Goal: Transaction & Acquisition: Obtain resource

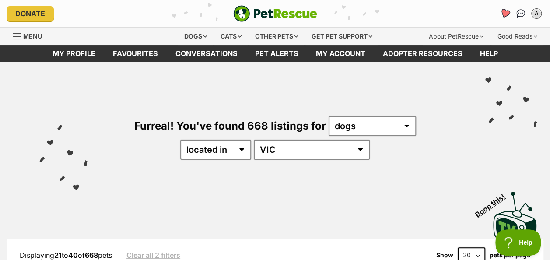
click at [506, 14] on icon "Favourites" at bounding box center [505, 13] width 11 height 10
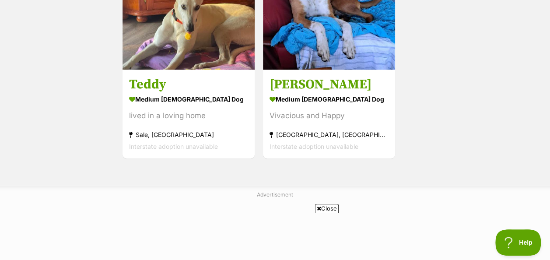
scroll to position [613, 0]
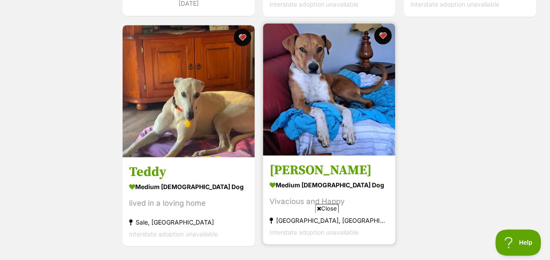
click at [320, 70] on img at bounding box center [329, 89] width 132 height 132
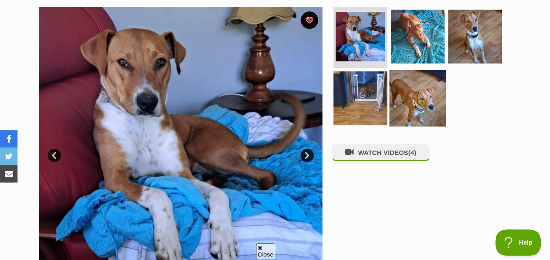
click at [421, 90] on img at bounding box center [418, 98] width 56 height 56
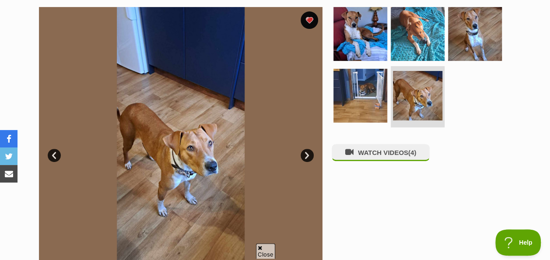
click at [308, 155] on link "Next" at bounding box center [307, 155] width 13 height 13
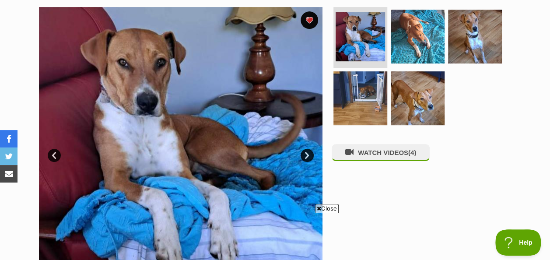
click at [310, 152] on link "Next" at bounding box center [307, 155] width 13 height 13
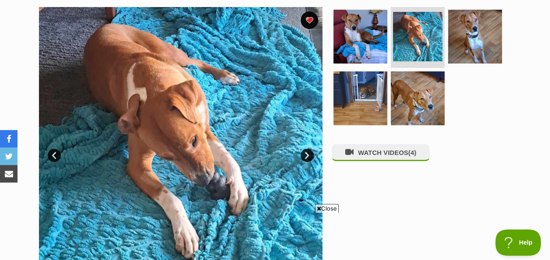
click at [310, 152] on link "Next" at bounding box center [307, 155] width 13 height 13
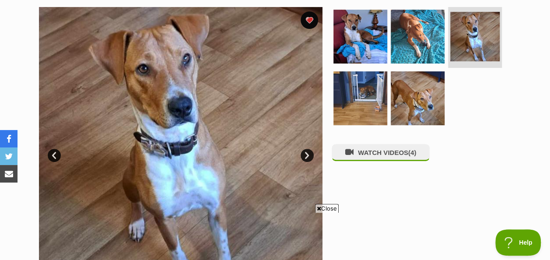
click at [310, 152] on link "Next" at bounding box center [307, 155] width 13 height 13
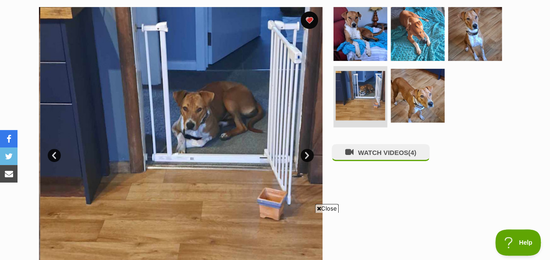
click at [310, 152] on link "Next" at bounding box center [307, 155] width 13 height 13
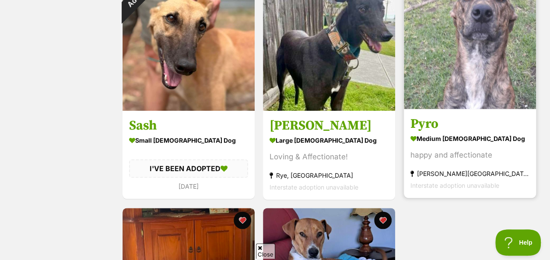
scroll to position [446, 0]
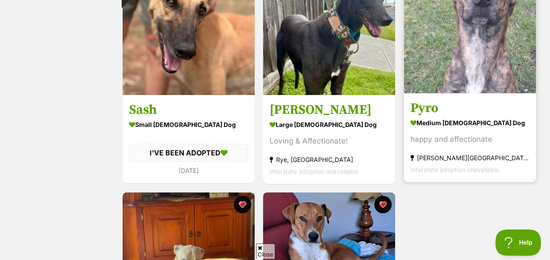
click at [477, 10] on img at bounding box center [470, 27] width 132 height 132
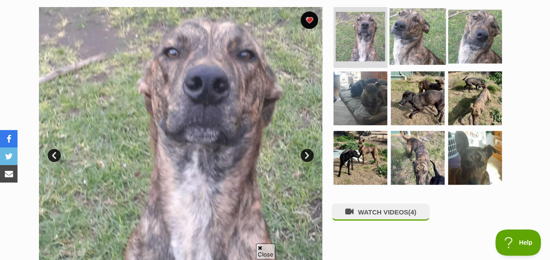
click at [426, 42] on img at bounding box center [418, 36] width 56 height 56
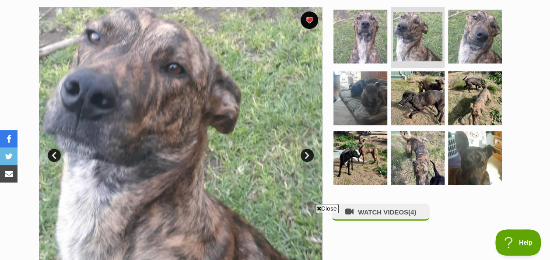
click at [309, 154] on link "Next" at bounding box center [307, 155] width 13 height 13
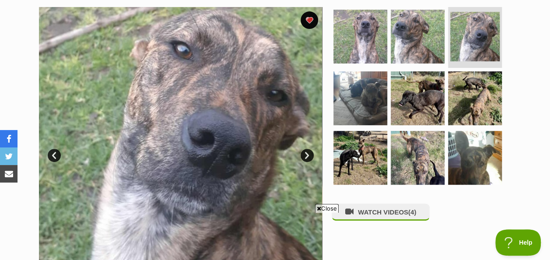
click at [309, 154] on link "Next" at bounding box center [307, 155] width 13 height 13
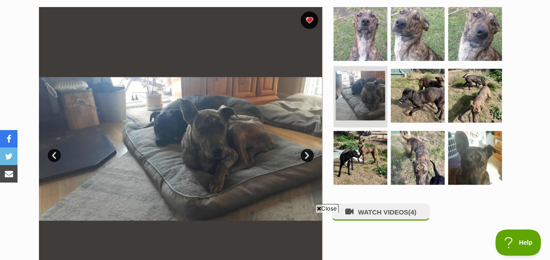
click at [308, 154] on link "Next" at bounding box center [307, 155] width 13 height 13
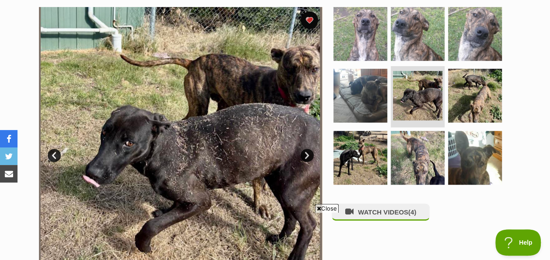
click at [308, 154] on link "Next" at bounding box center [307, 155] width 13 height 13
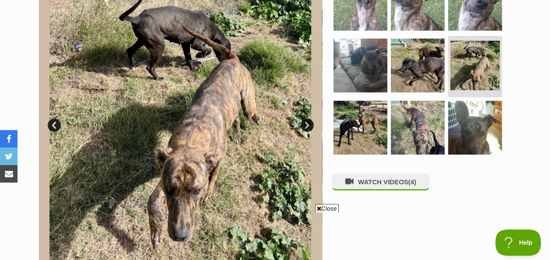
scroll to position [219, 0]
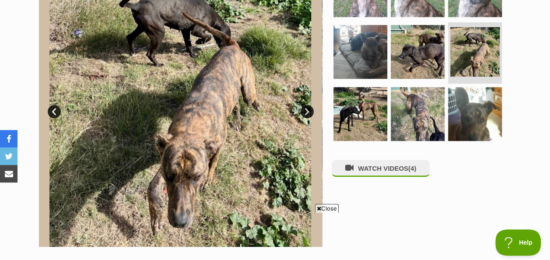
drag, startPoint x: 303, startPoint y: 113, endPoint x: 308, endPoint y: 111, distance: 5.5
click at [304, 112] on link "Next" at bounding box center [307, 111] width 13 height 13
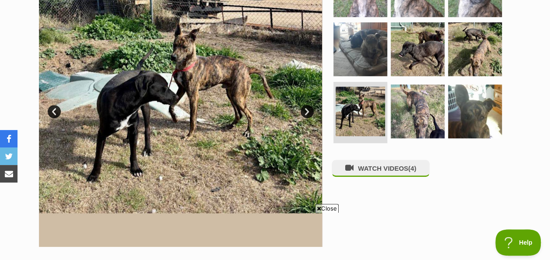
click at [311, 109] on link "Next" at bounding box center [307, 111] width 13 height 13
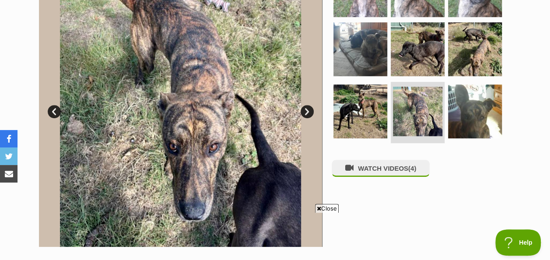
click at [311, 109] on link "Next" at bounding box center [307, 111] width 13 height 13
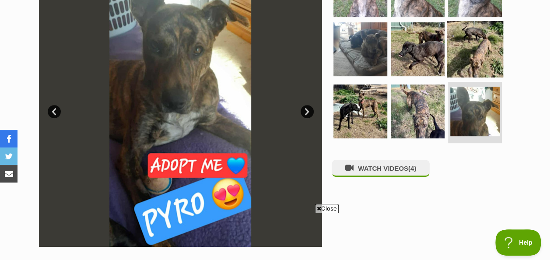
click at [476, 56] on img at bounding box center [475, 49] width 56 height 56
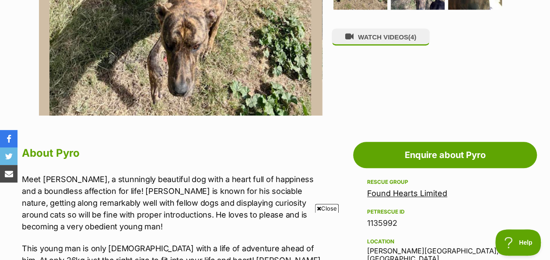
scroll to position [263, 0]
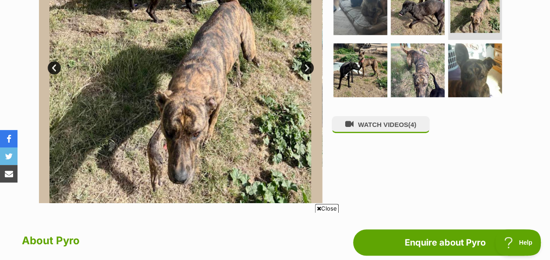
click at [309, 67] on link "Next" at bounding box center [307, 67] width 13 height 13
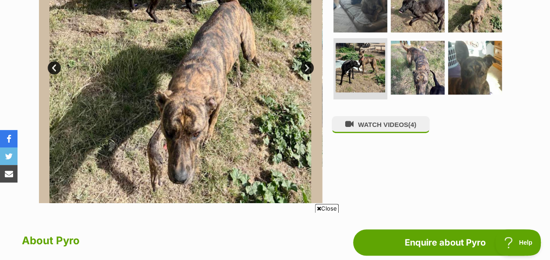
click at [309, 67] on link "Next" at bounding box center [307, 67] width 13 height 13
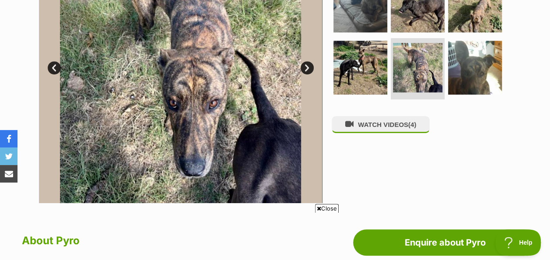
click at [309, 67] on link "Next" at bounding box center [307, 67] width 13 height 13
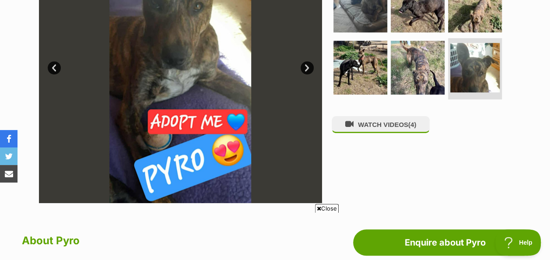
click at [309, 67] on link "Next" at bounding box center [307, 67] width 13 height 13
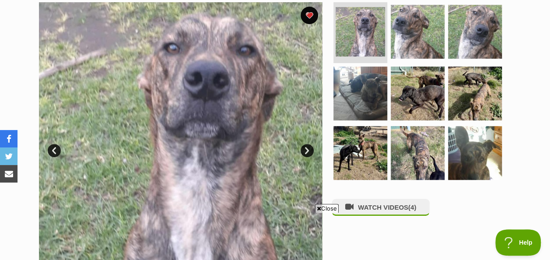
scroll to position [219, 0]
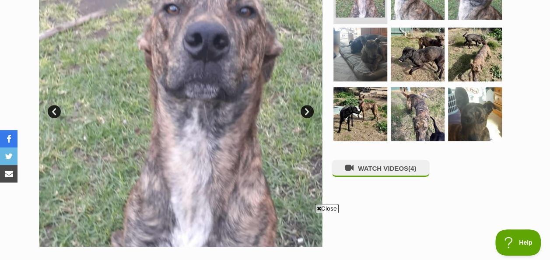
click at [305, 104] on img at bounding box center [181, 105] width 284 height 284
click at [307, 112] on link "Next" at bounding box center [307, 111] width 13 height 13
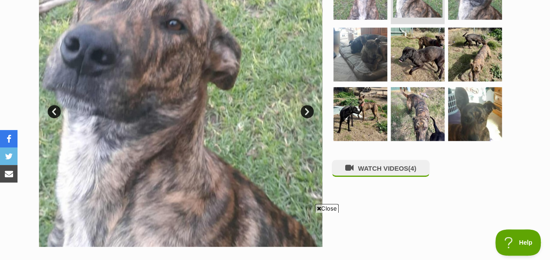
click at [307, 112] on link "Next" at bounding box center [307, 111] width 13 height 13
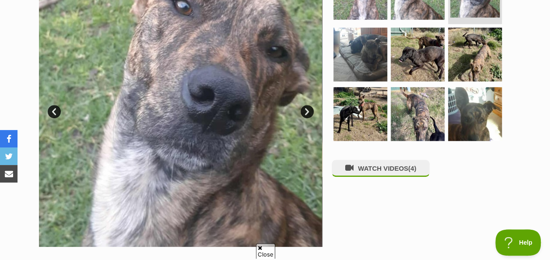
click at [307, 112] on link "Next" at bounding box center [307, 111] width 13 height 13
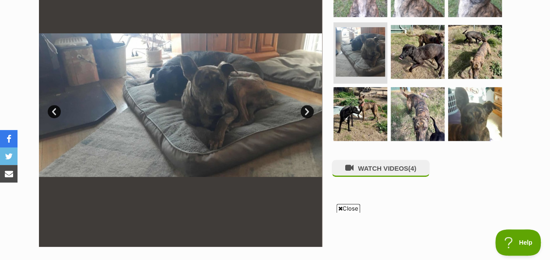
click at [307, 112] on link "Next" at bounding box center [307, 111] width 13 height 13
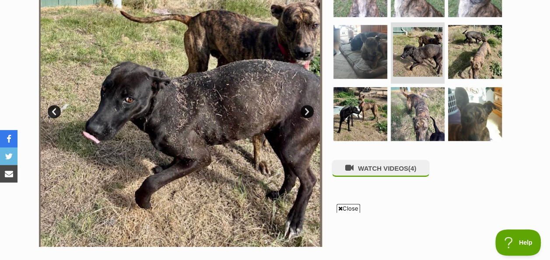
click at [307, 112] on link "Next" at bounding box center [307, 111] width 13 height 13
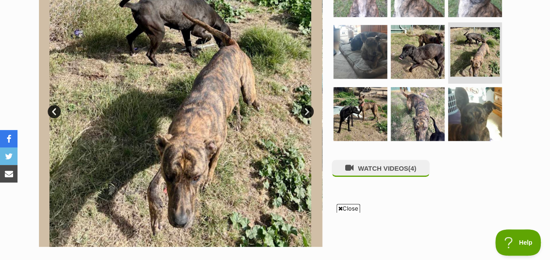
click at [307, 112] on link "Next" at bounding box center [307, 111] width 13 height 13
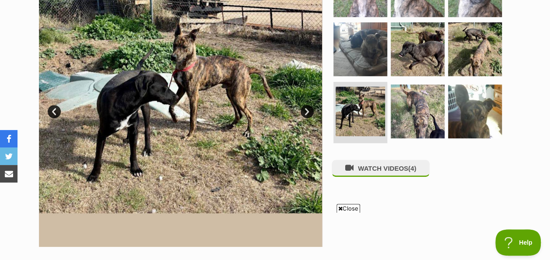
click at [307, 112] on link "Next" at bounding box center [307, 111] width 13 height 13
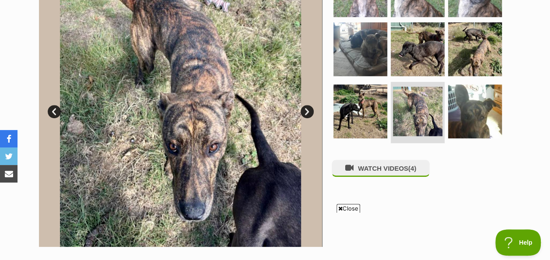
click at [55, 113] on link "Prev" at bounding box center [54, 111] width 13 height 13
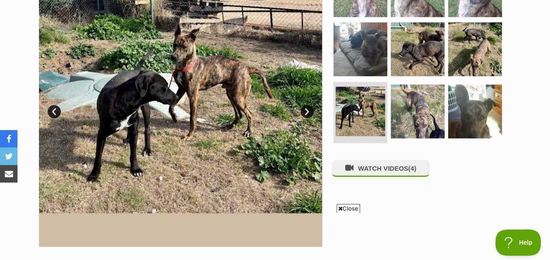
click at [307, 113] on link "Next" at bounding box center [307, 111] width 13 height 13
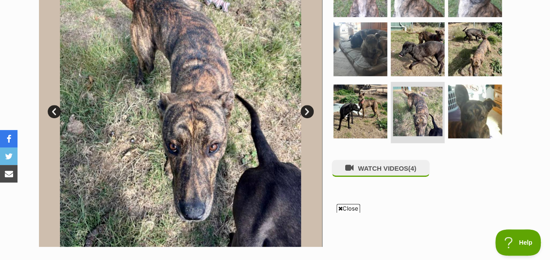
click at [307, 113] on link "Next" at bounding box center [307, 111] width 13 height 13
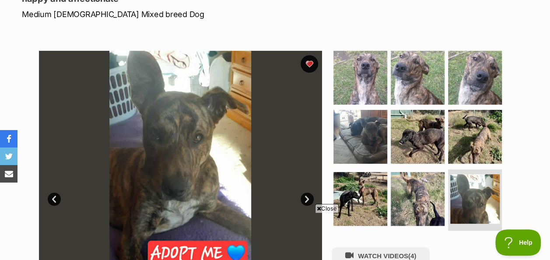
scroll to position [0, 0]
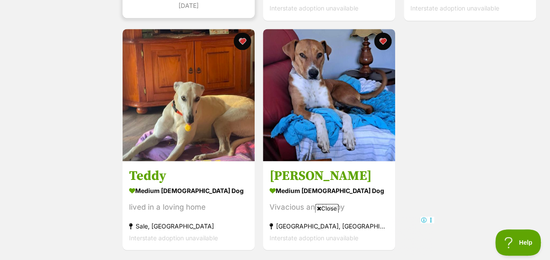
scroll to position [621, 0]
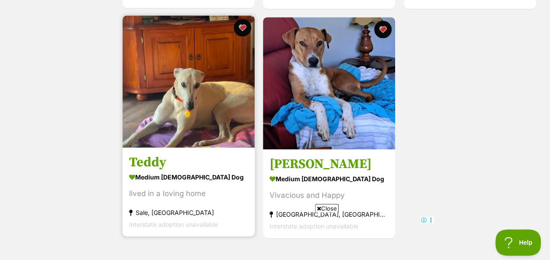
click at [181, 91] on img at bounding box center [189, 81] width 132 height 132
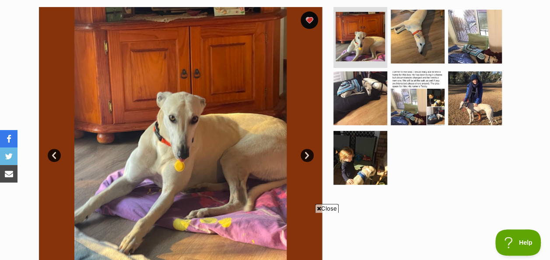
click at [305, 153] on link "Next" at bounding box center [307, 155] width 13 height 13
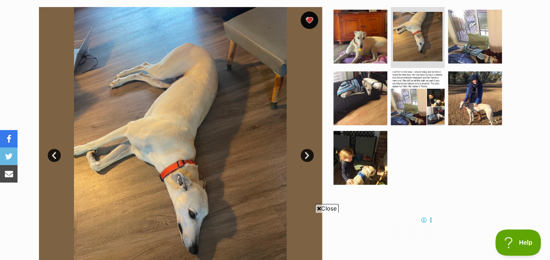
click at [305, 154] on link "Next" at bounding box center [307, 155] width 13 height 13
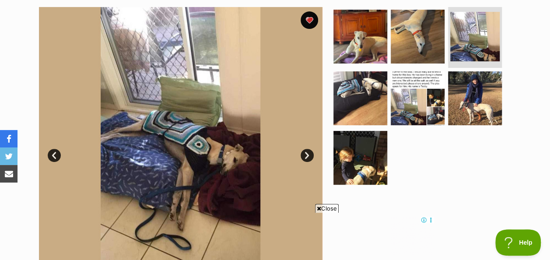
scroll to position [219, 0]
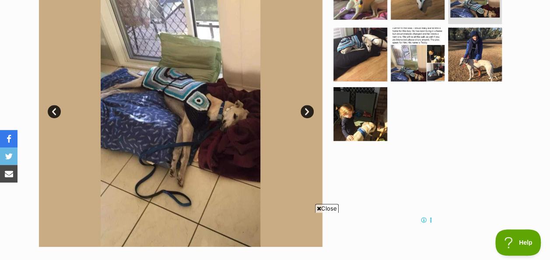
click at [305, 107] on link "Next" at bounding box center [307, 111] width 13 height 13
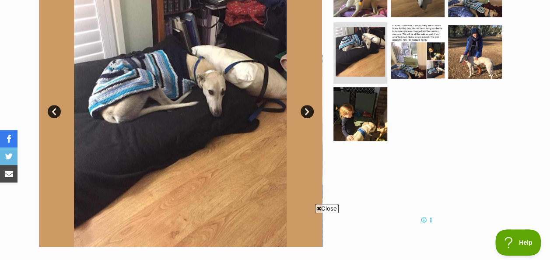
click at [305, 108] on link "Next" at bounding box center [307, 111] width 13 height 13
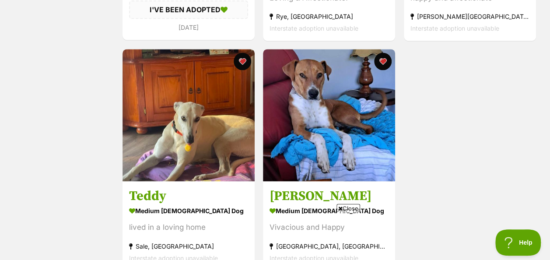
scroll to position [593, 0]
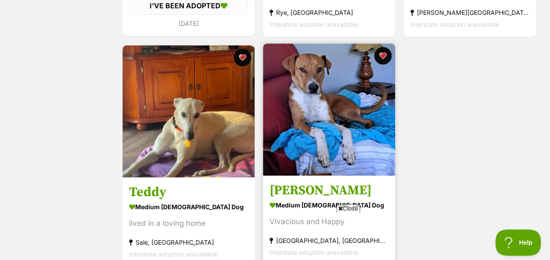
click at [327, 93] on img at bounding box center [329, 109] width 132 height 132
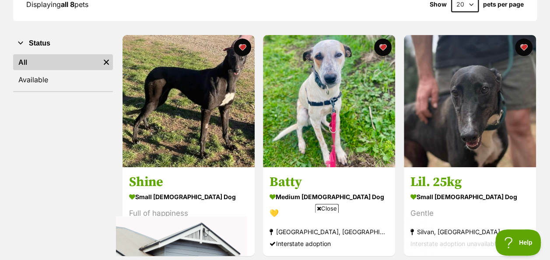
scroll to position [175, 0]
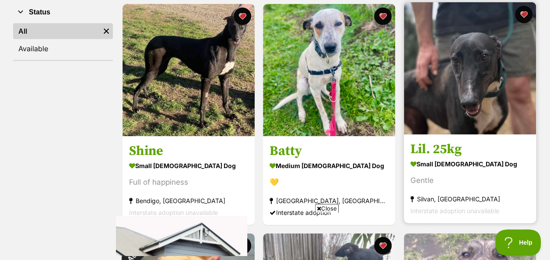
click at [479, 76] on img at bounding box center [470, 68] width 132 height 132
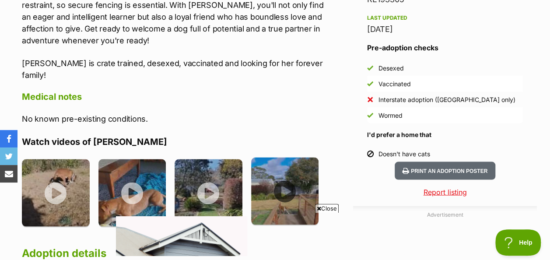
scroll to position [832, 0]
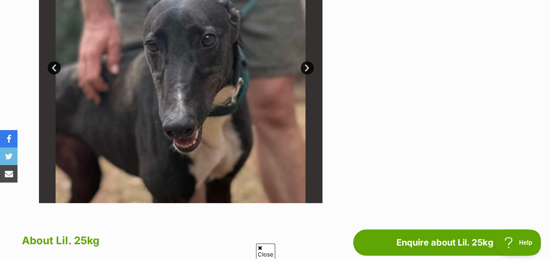
click at [310, 67] on link "Next" at bounding box center [307, 67] width 13 height 13
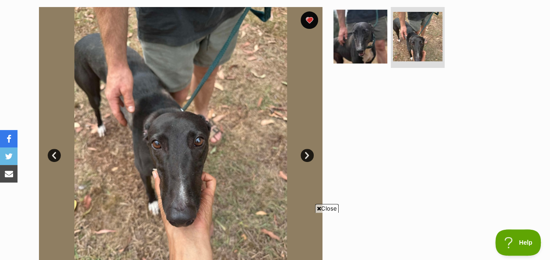
click at [53, 152] on link "Prev" at bounding box center [54, 155] width 13 height 13
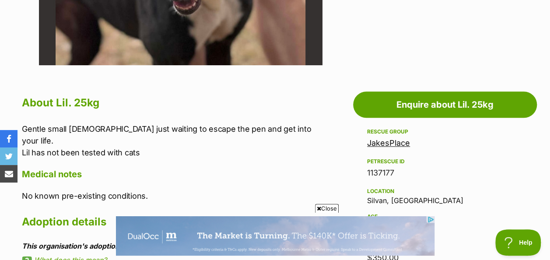
scroll to position [313, 0]
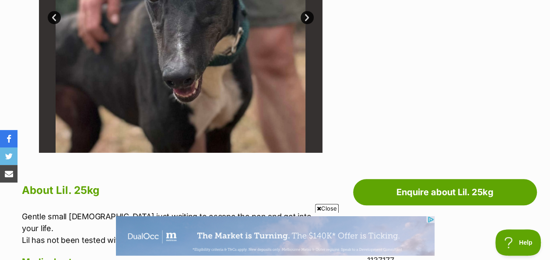
click at [359, 34] on div at bounding box center [422, 11] width 180 height 284
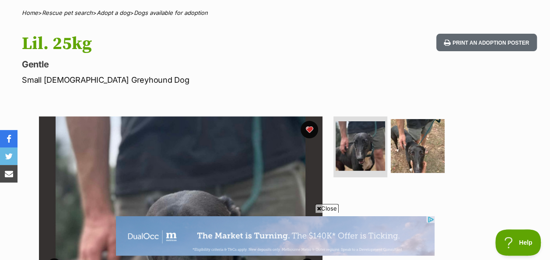
scroll to position [0, 0]
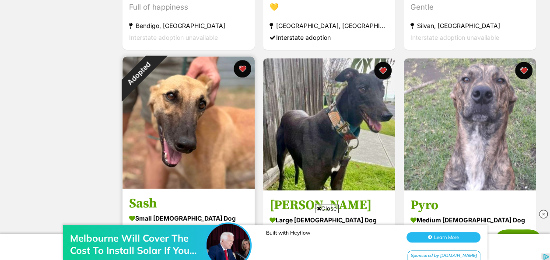
scroll to position [438, 0]
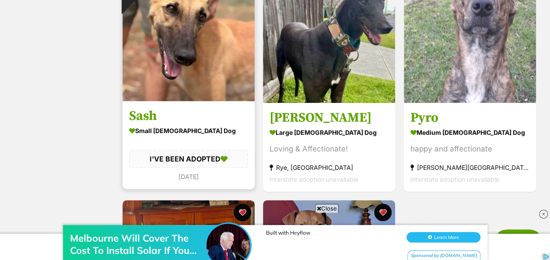
click at [179, 81] on img at bounding box center [189, 35] width 132 height 132
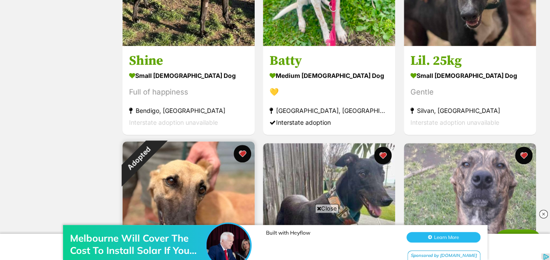
scroll to position [263, 0]
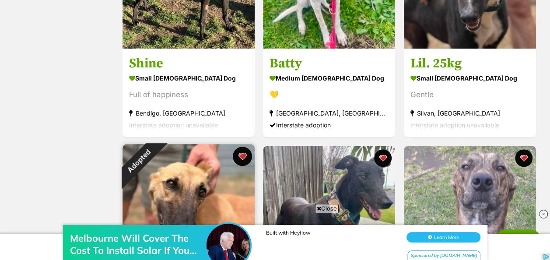
click at [242, 159] on button "favourite" at bounding box center [242, 156] width 19 height 19
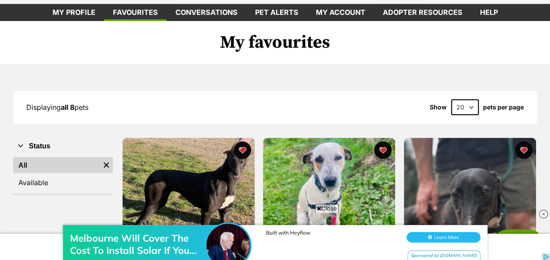
scroll to position [0, 0]
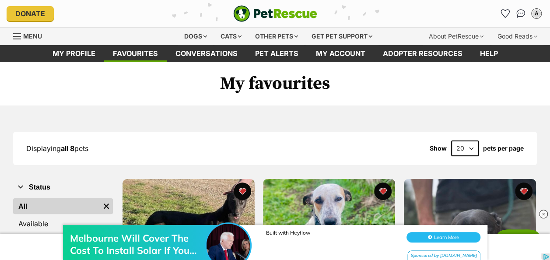
click at [548, 16] on div "Donate PetRescue home A My account A Andrew B Edit profile Log out Pet alerts P…" at bounding box center [275, 13] width 550 height 27
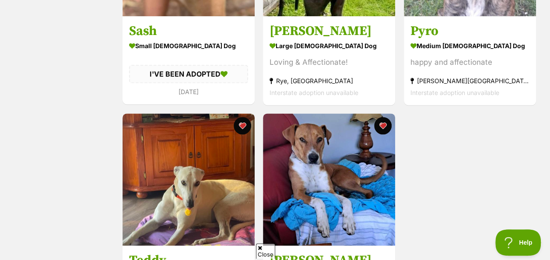
scroll to position [575, 0]
